Goal: Task Accomplishment & Management: Manage account settings

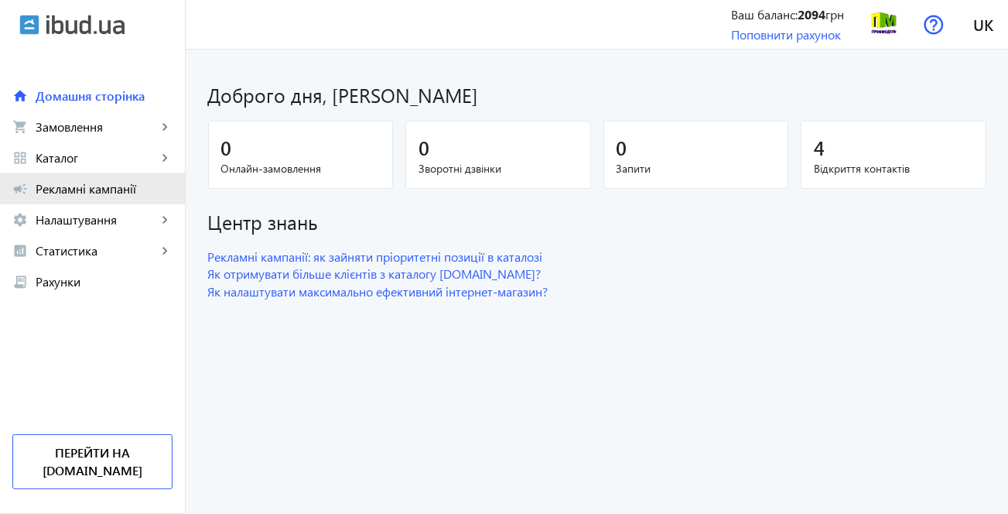
click at [105, 187] on span "Рекламні кампанії" at bounding box center [104, 188] width 137 height 15
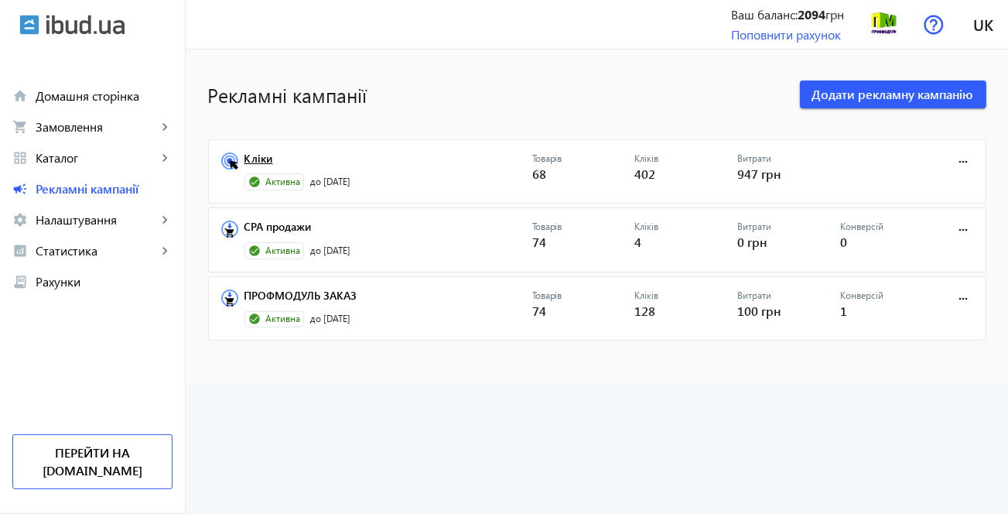
click at [261, 159] on link "Кліки" at bounding box center [388, 163] width 288 height 22
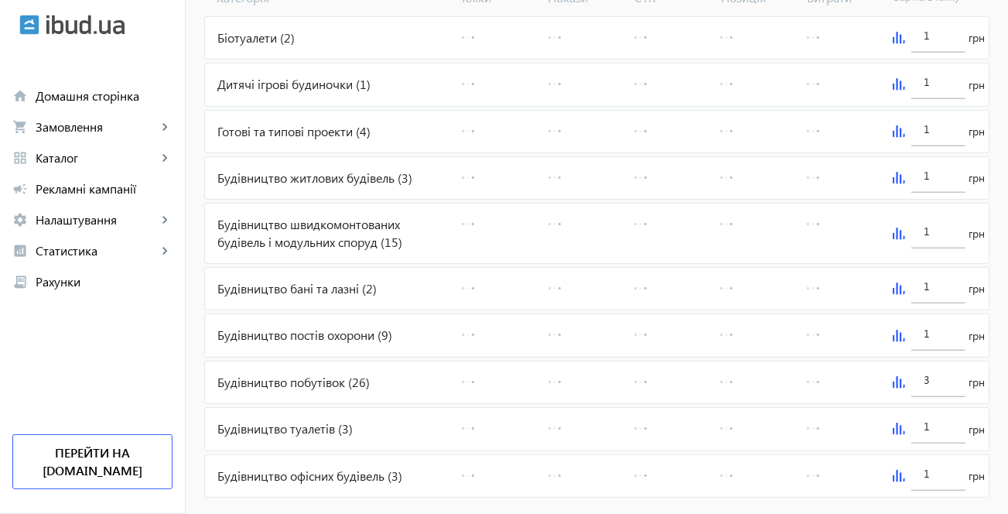
scroll to position [668, 0]
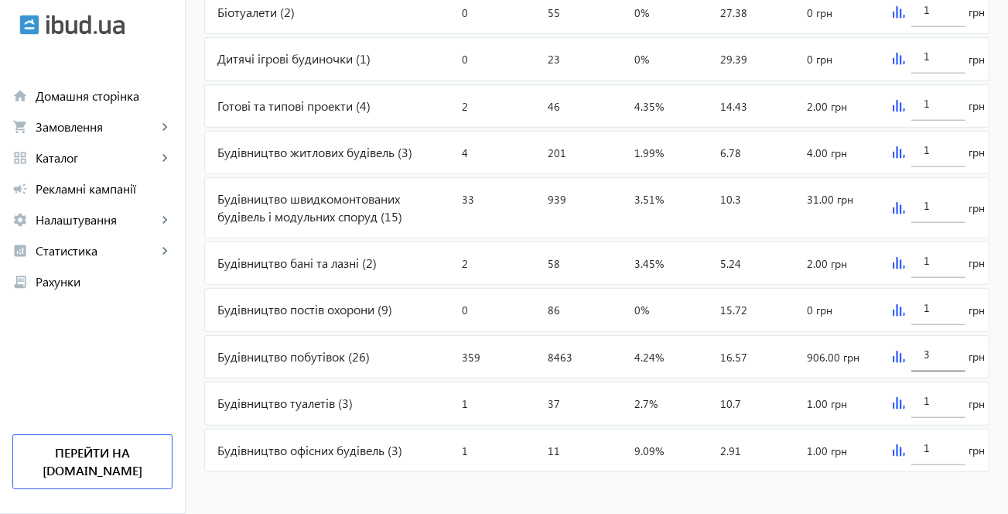
click at [933, 347] on input "3" at bounding box center [938, 354] width 29 height 15
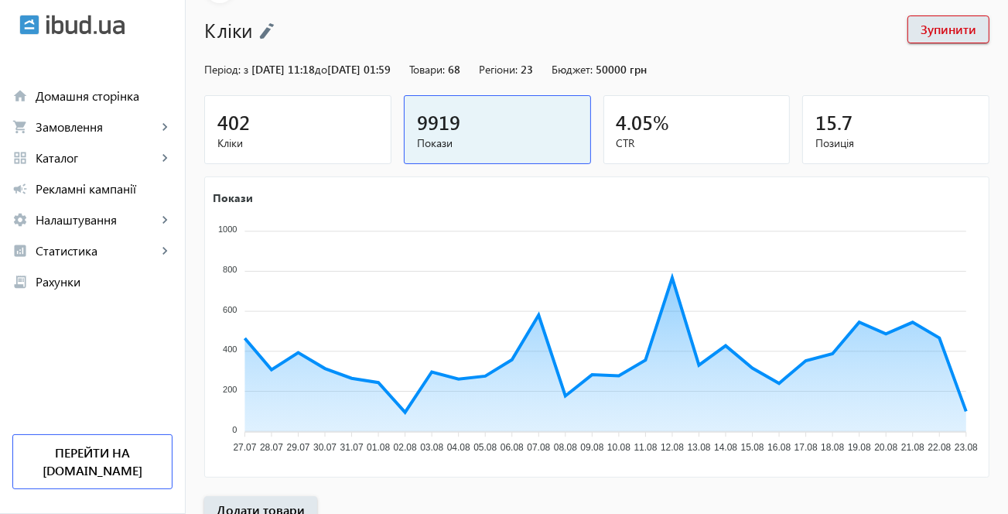
scroll to position [94, 0]
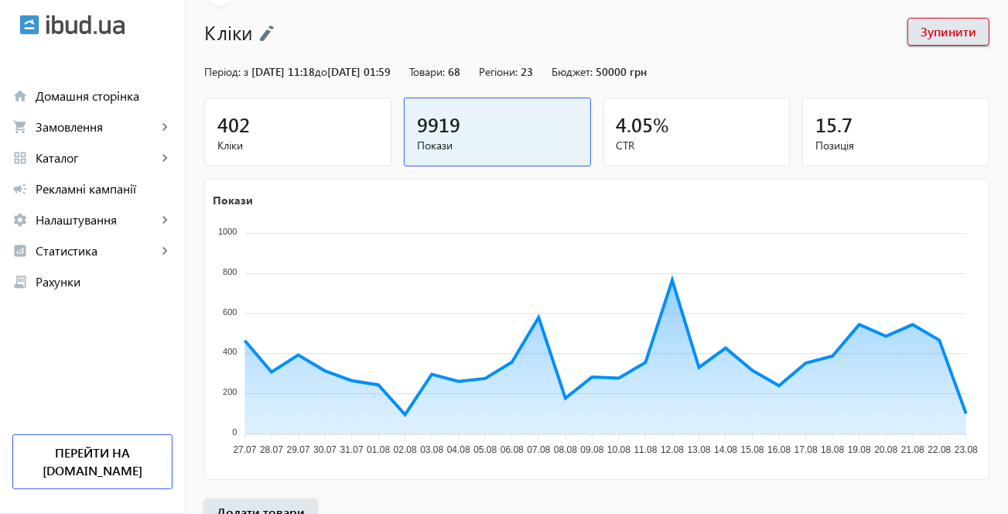
type input "1"
click at [756, 213] on icon "Покази 1000 1000 800 800 600 600 400 400 200 200 0 0 27.07 27.07 28.07 28.07 29…" at bounding box center [595, 327] width 781 height 271
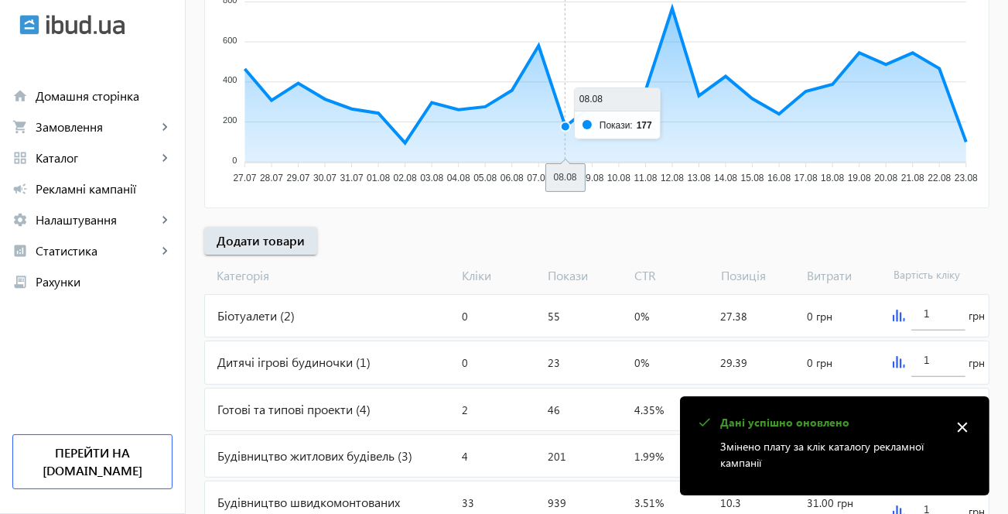
scroll to position [668, 0]
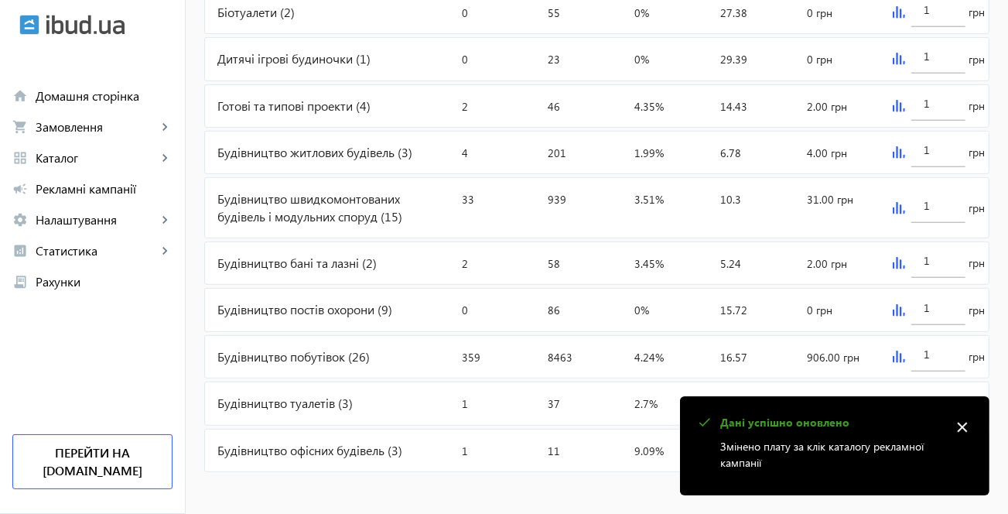
click at [962, 425] on mat-icon "close" at bounding box center [962, 426] width 23 height 23
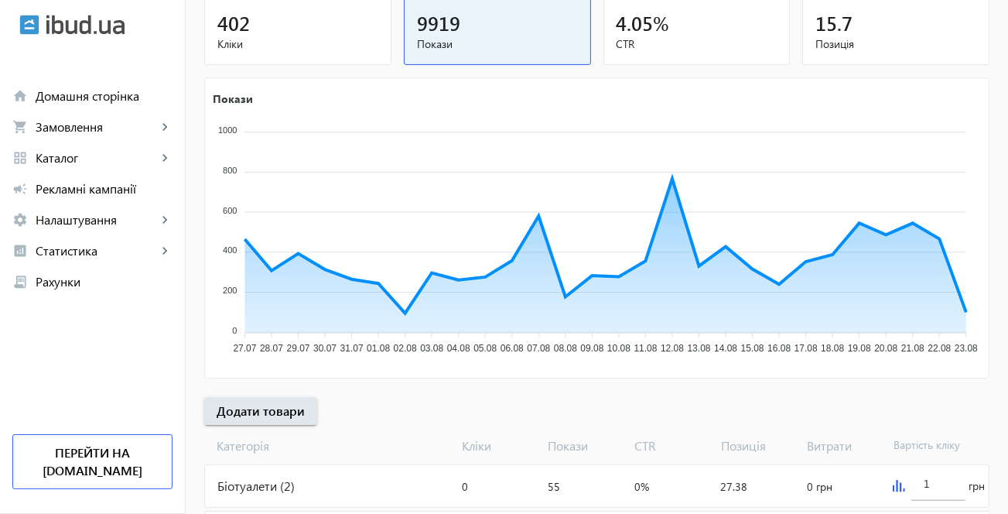
scroll to position [0, 0]
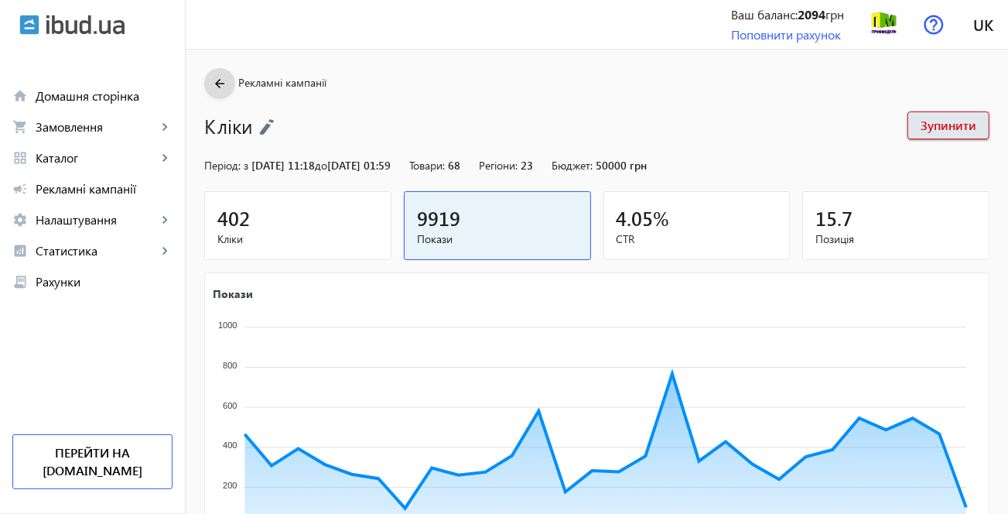
click at [210, 80] on mat-icon "arrow_back" at bounding box center [219, 83] width 19 height 19
